Goal: Browse casually

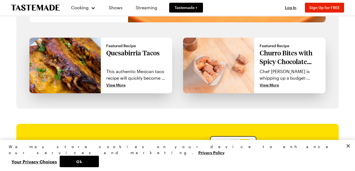
scroll to position [1306, 0]
